Goal: Transaction & Acquisition: Purchase product/service

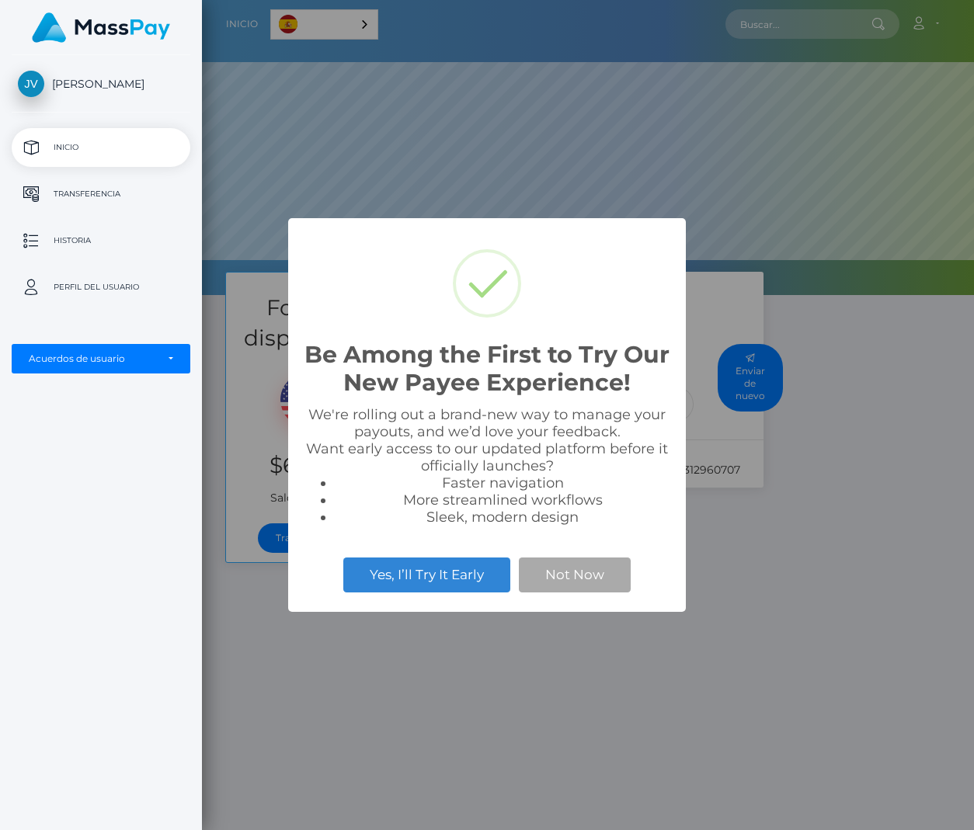
scroll to position [295, 772]
click at [907, 590] on div "Be Among the First to Try Our New Payee Experience! × We're rolling out a brand…" at bounding box center [487, 415] width 974 height 830
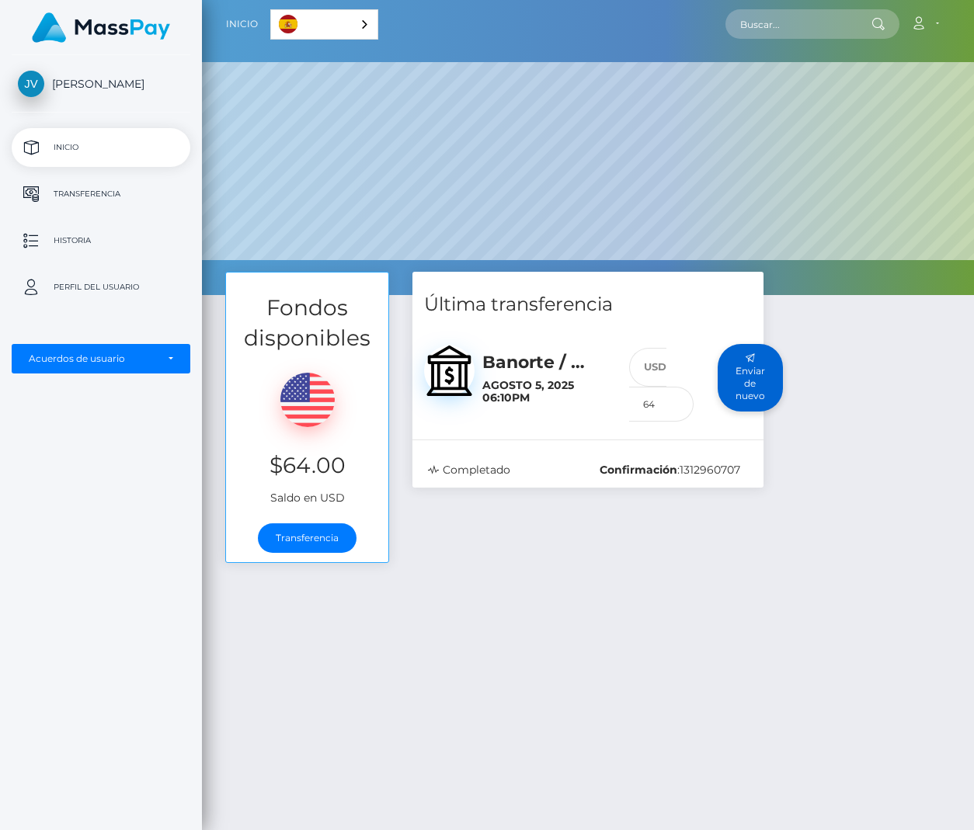
click at [766, 398] on button "Enviar de nuevo" at bounding box center [750, 378] width 65 height 68
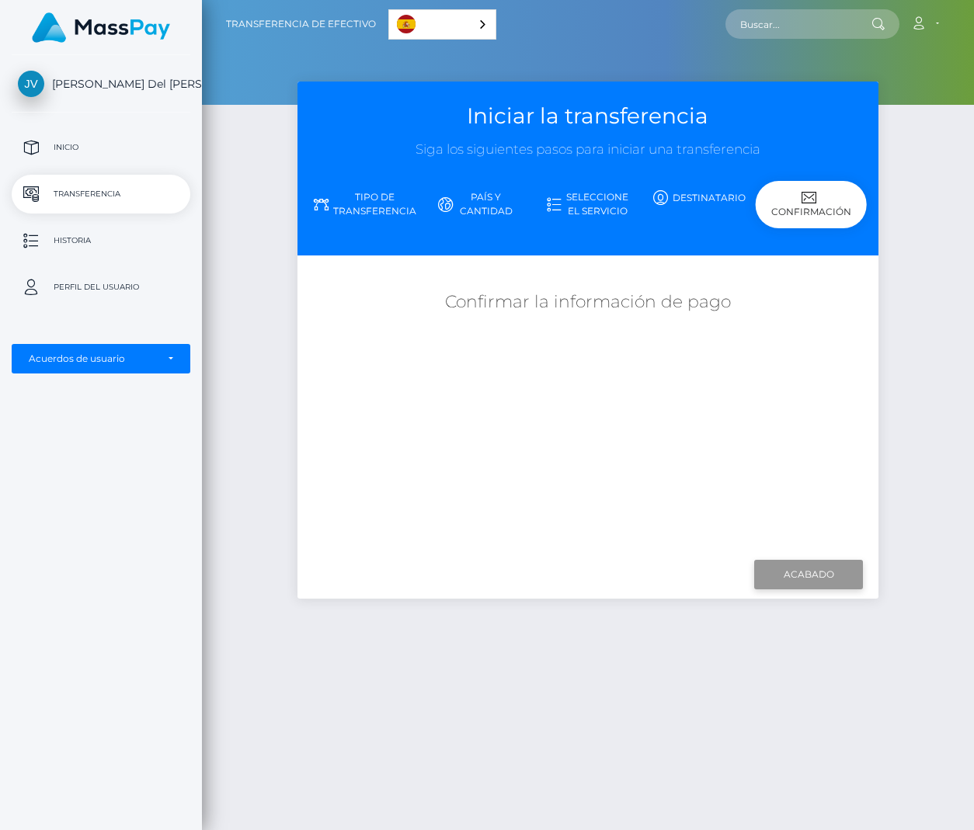
click at [815, 586] on input "Acabado" at bounding box center [808, 575] width 109 height 30
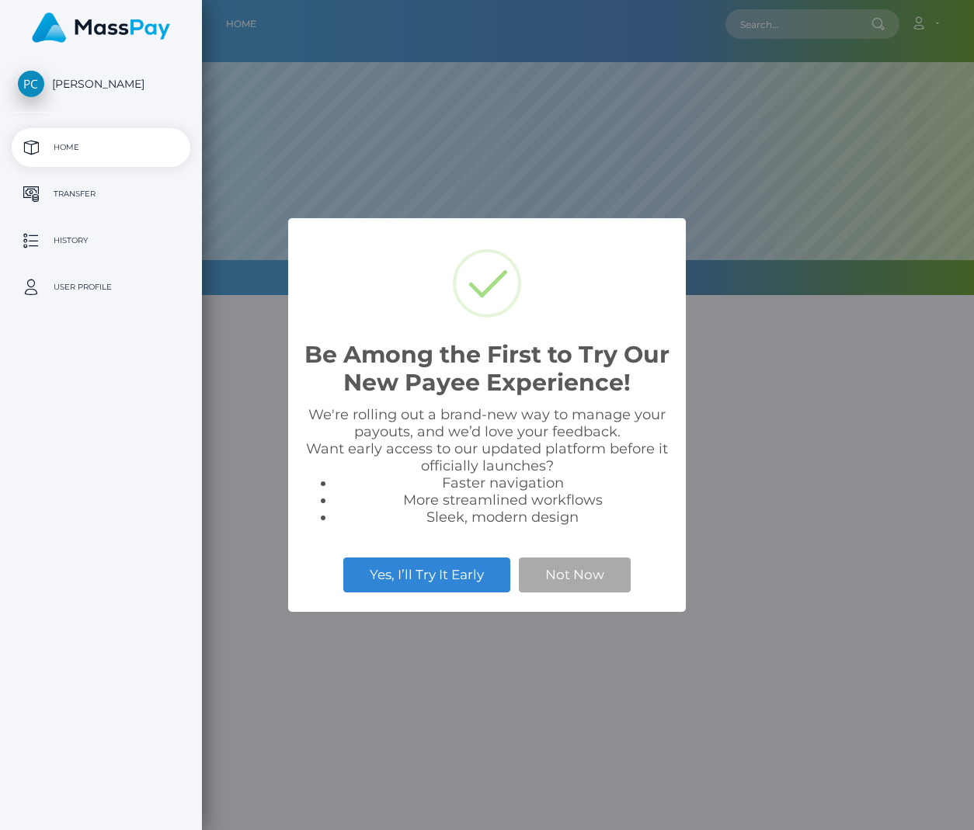
select select
